Goal: Transaction & Acquisition: Purchase product/service

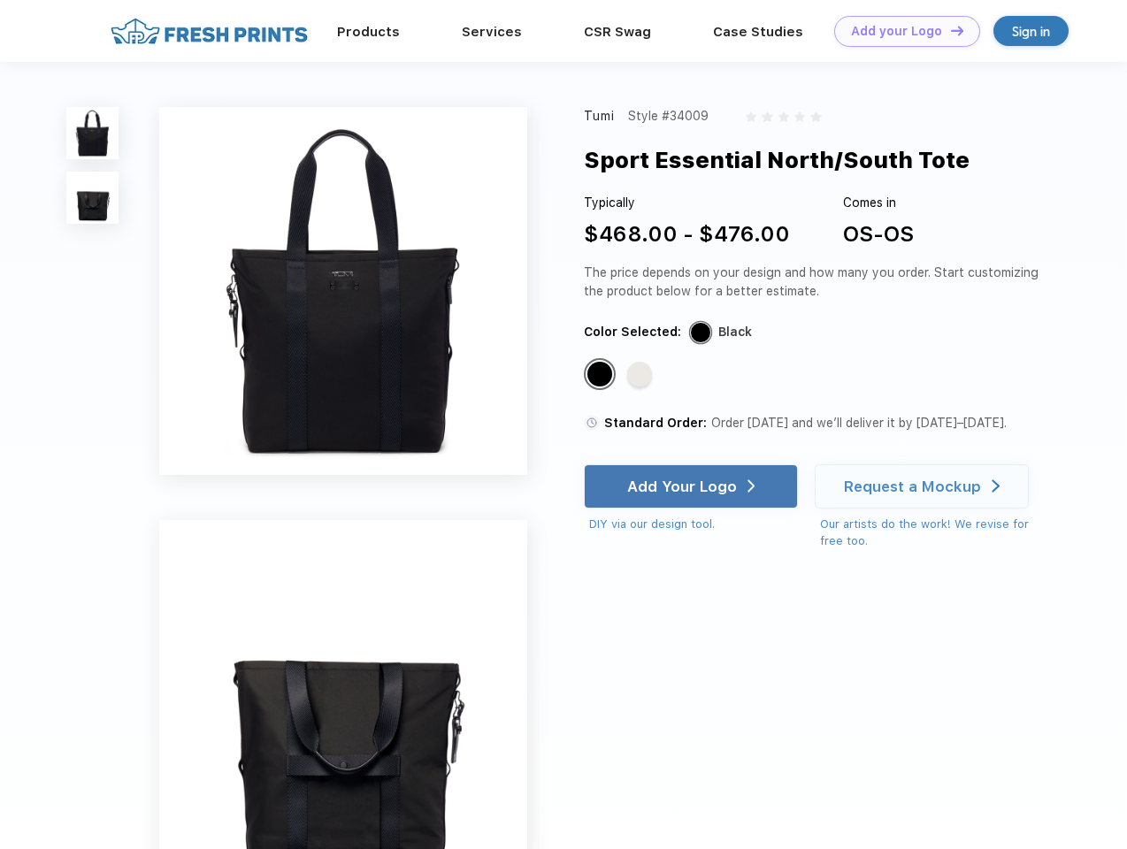
click at [900, 31] on link "Add your Logo Design Tool" at bounding box center [907, 31] width 146 height 31
click at [0, 0] on div "Design Tool" at bounding box center [0, 0] width 0 height 0
click at [949, 30] on link "Add your Logo Design Tool" at bounding box center [907, 31] width 146 height 31
click at [93, 133] on img at bounding box center [92, 133] width 52 height 52
click at [93, 198] on img at bounding box center [92, 198] width 52 height 52
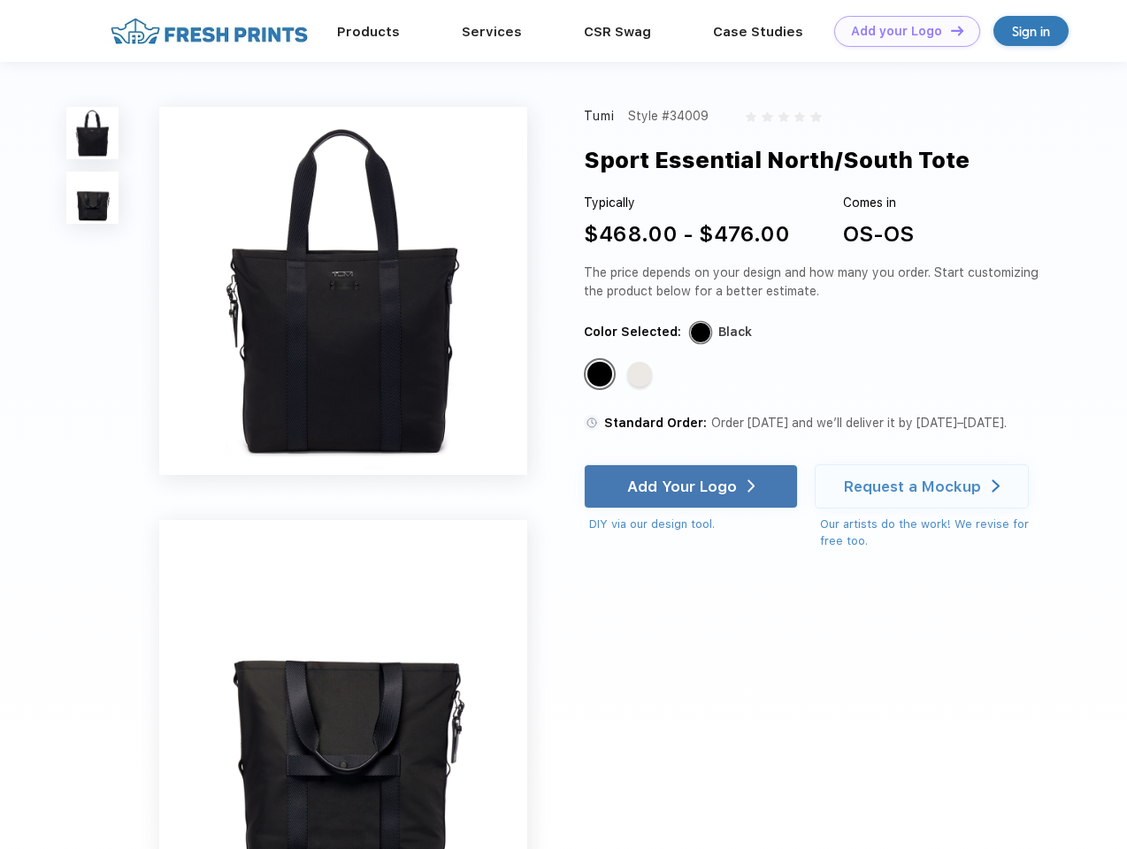
click at [601, 375] on div "Standard Color" at bounding box center [599, 374] width 25 height 25
click at [641, 375] on div "Standard Color" at bounding box center [639, 374] width 25 height 25
click at [693, 487] on div "Add Your Logo" at bounding box center [682, 487] width 110 height 18
click at [924, 487] on div "Request a Mockup" at bounding box center [912, 487] width 137 height 18
